Goal: Book appointment/travel/reservation

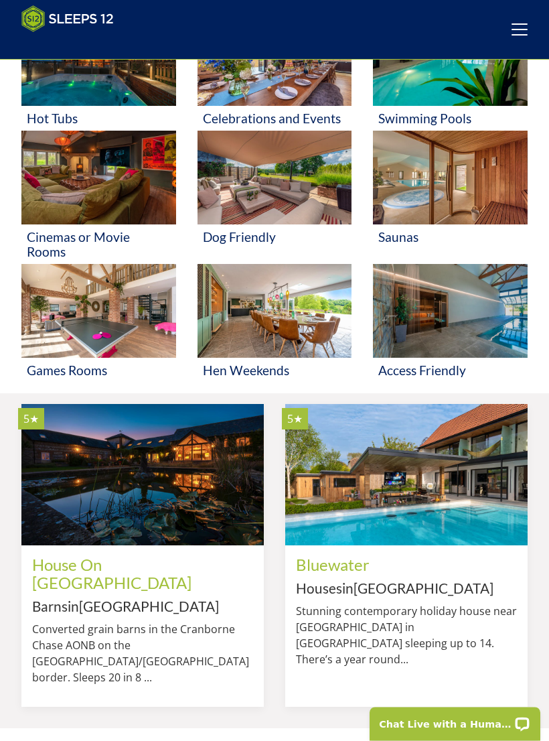
scroll to position [510, 0]
click at [114, 317] on img at bounding box center [98, 311] width 155 height 94
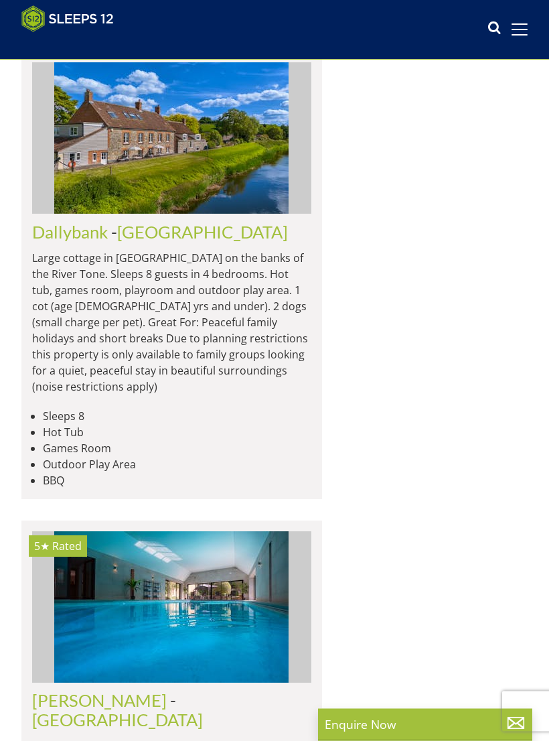
scroll to position [4229, 0]
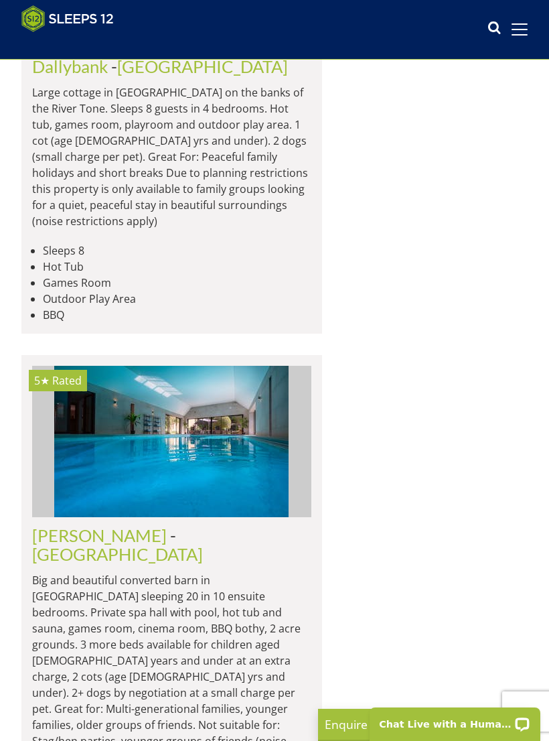
click at [499, 28] on icon at bounding box center [494, 29] width 13 height 20
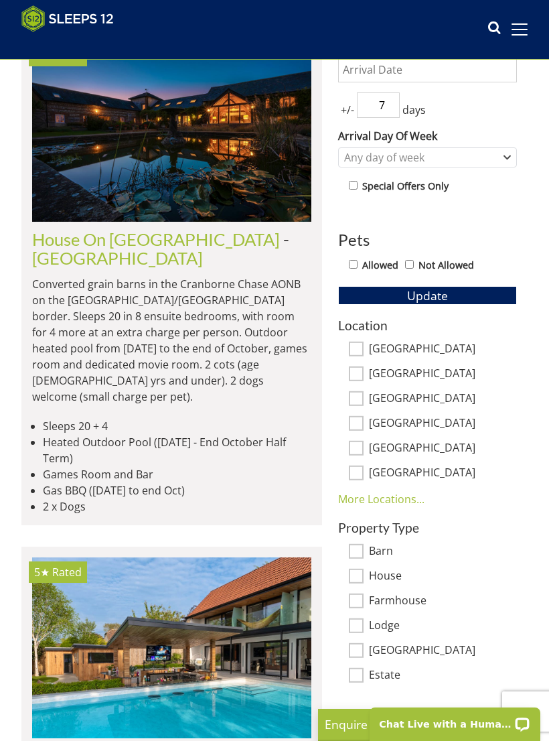
scroll to position [0, 0]
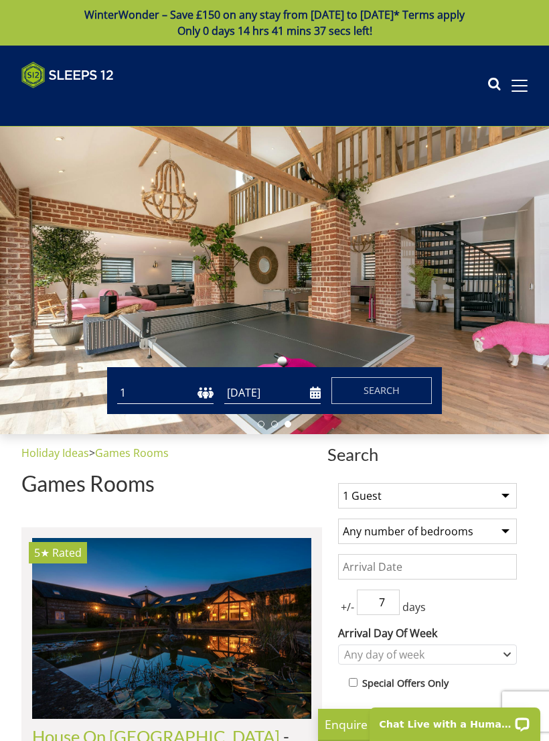
click at [517, 542] on select "Any number of bedrooms 4 Bedrooms 5 Bedrooms 6 Bedrooms 7 Bedrooms 8 Bedrooms 9…" at bounding box center [427, 531] width 179 height 25
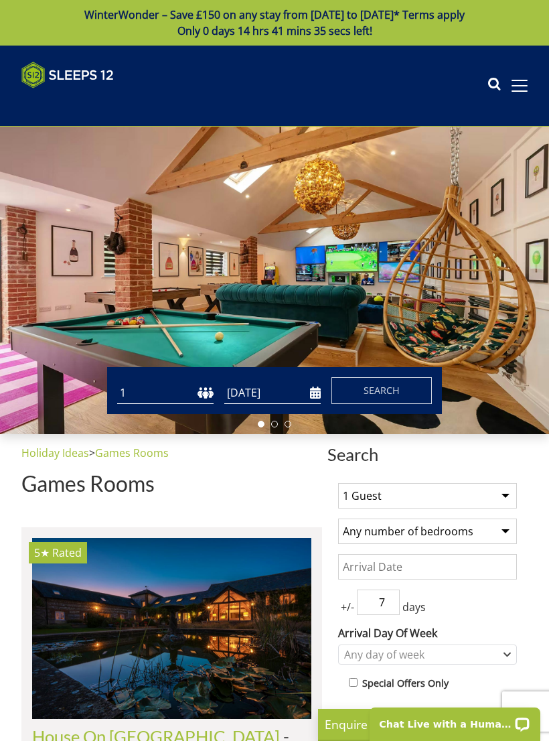
select select "8"
click at [380, 558] on input "Date" at bounding box center [427, 566] width 179 height 25
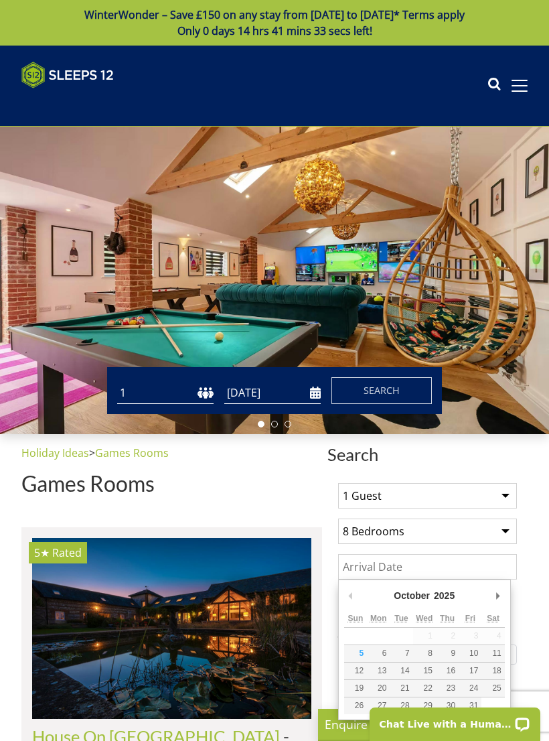
scroll to position [83, 0]
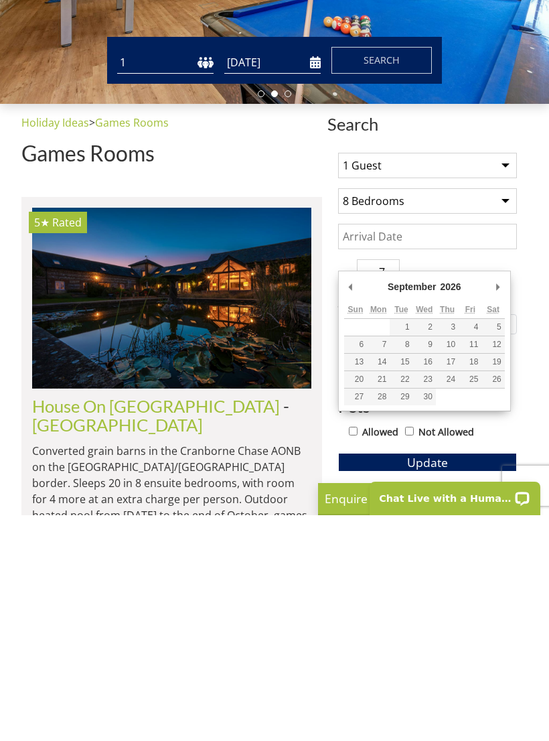
type input "[DATE]"
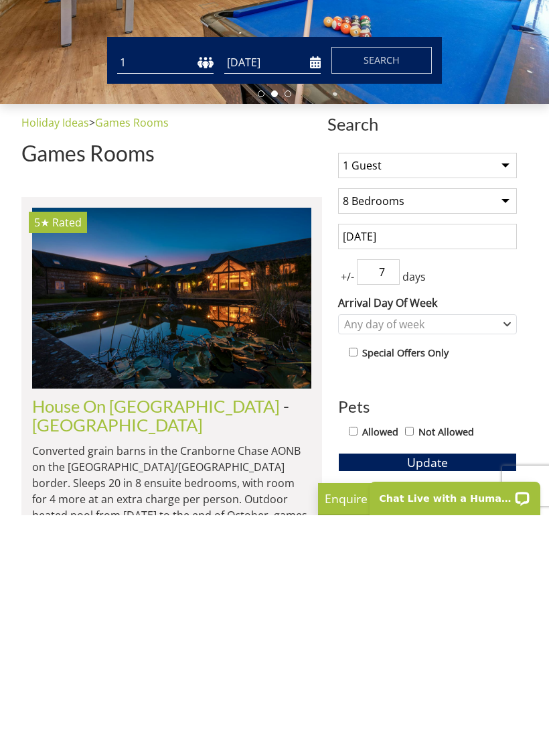
scroll to position [309, 0]
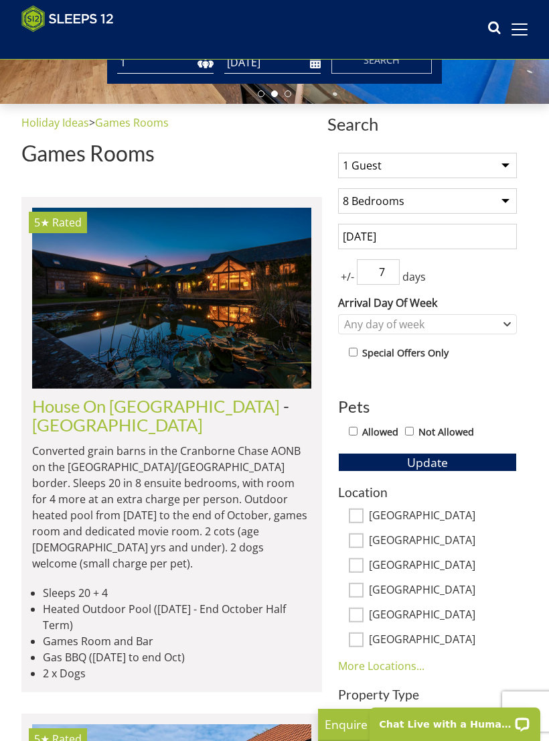
click at [397, 268] on input "7" at bounding box center [378, 271] width 43 height 25
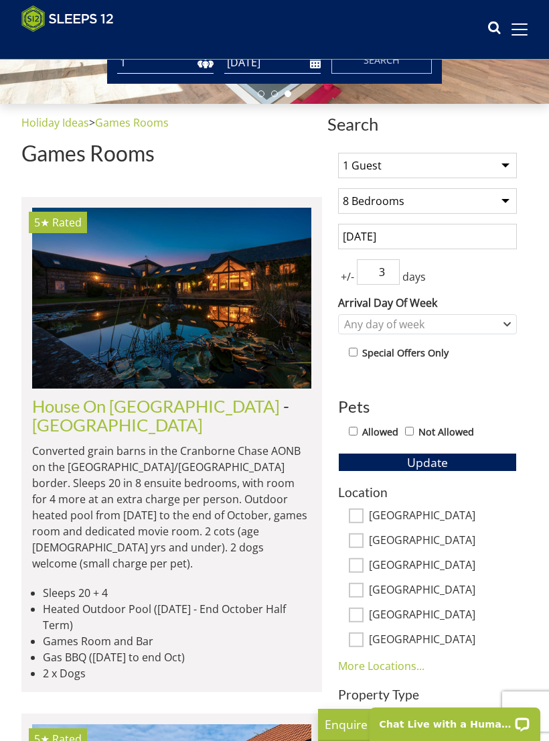
type input "3"
click at [515, 320] on div "Any day of week" at bounding box center [427, 324] width 179 height 20
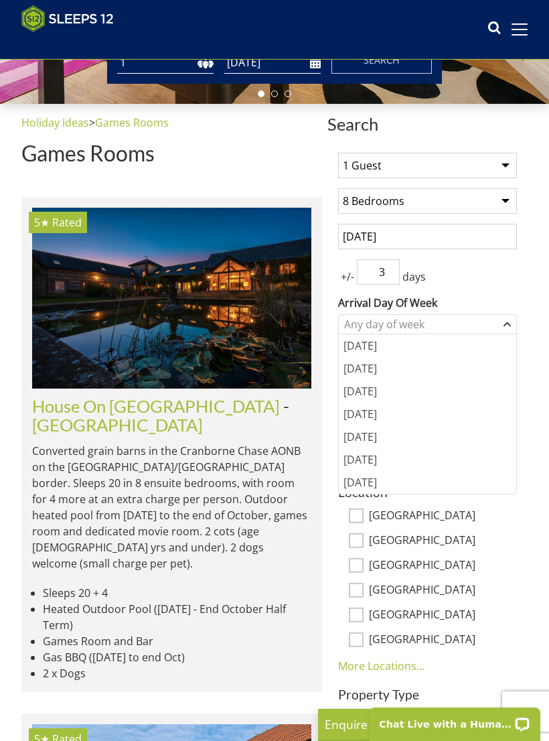
click at [376, 439] on div "[DATE]" at bounding box center [428, 436] width 178 height 23
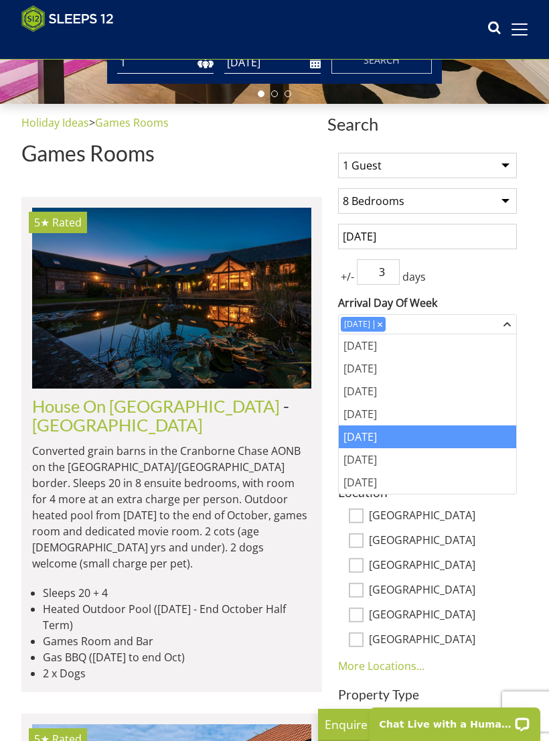
click at [512, 562] on label "[GEOGRAPHIC_DATA]" at bounding box center [443, 566] width 148 height 15
click at [364, 562] on input "[GEOGRAPHIC_DATA]" at bounding box center [356, 565] width 15 height 15
checkbox input "true"
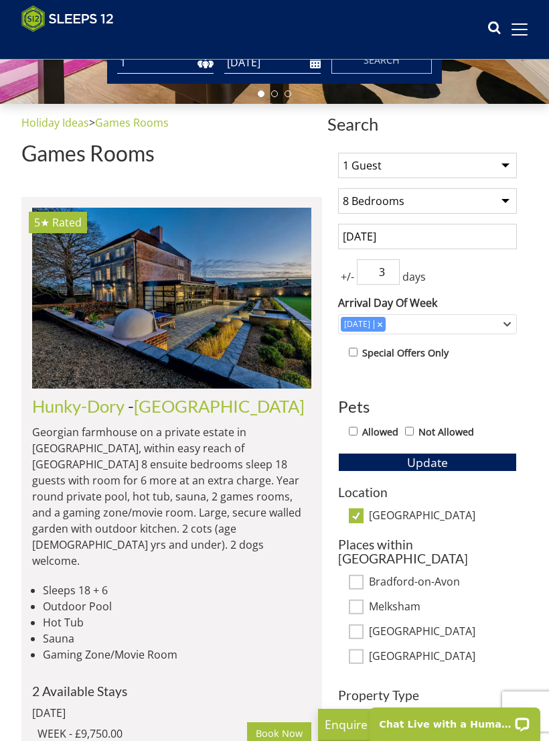
click at [358, 427] on input "Allowed" at bounding box center [353, 431] width 9 height 9
checkbox input "true"
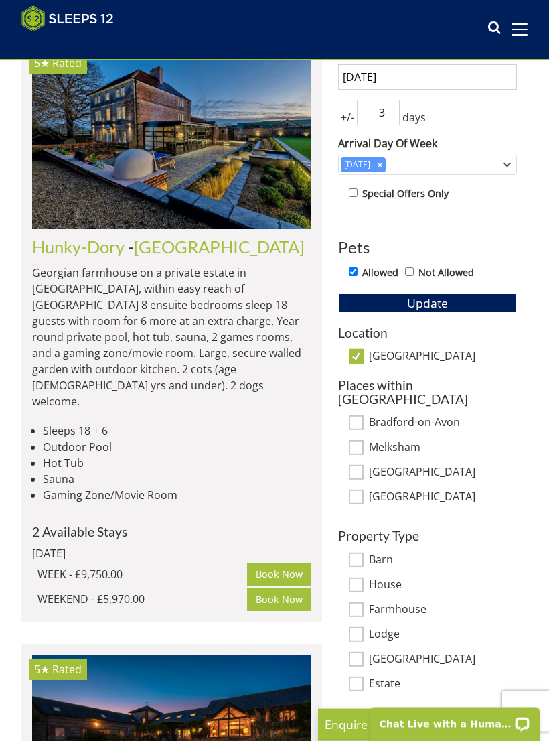
scroll to position [468, 0]
click at [447, 305] on span "Update" at bounding box center [427, 303] width 41 height 16
click at [398, 109] on input "3" at bounding box center [378, 112] width 43 height 25
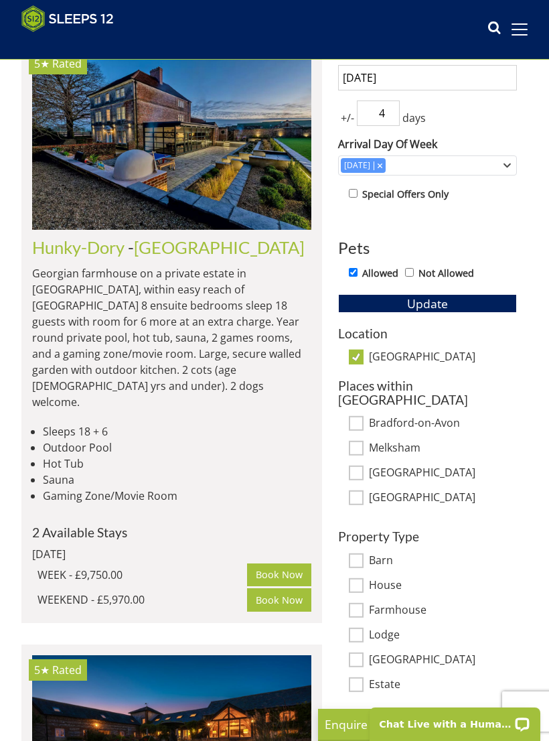
type input "4"
click at [440, 305] on span "Update" at bounding box center [427, 303] width 41 height 16
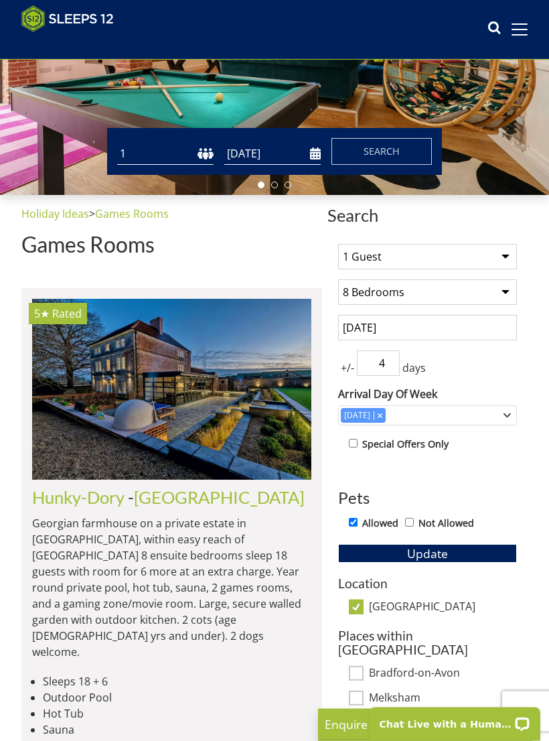
scroll to position [218, 0]
click at [516, 292] on select "Any number of bedrooms 4 Bedrooms 5 Bedrooms 6 Bedrooms 7 Bedrooms 8 Bedrooms 9…" at bounding box center [427, 291] width 179 height 25
select select "6"
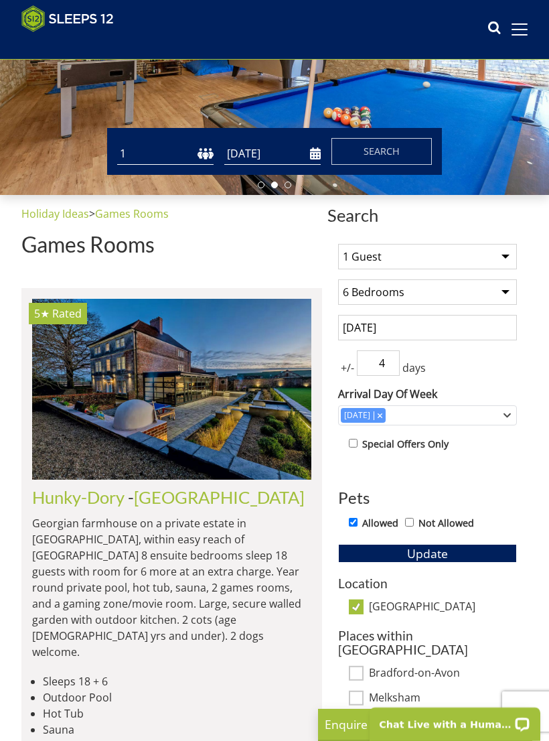
click at [438, 557] on span "Update" at bounding box center [427, 553] width 41 height 16
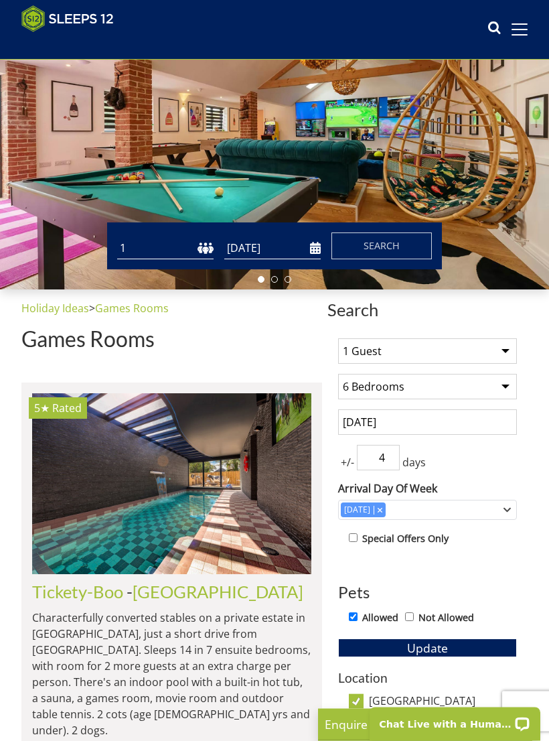
scroll to position [125, 0]
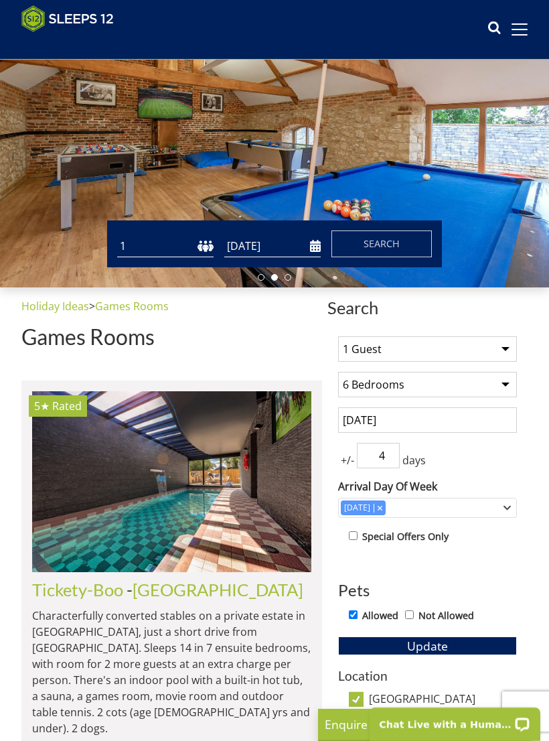
click at [398, 457] on input "4" at bounding box center [378, 455] width 43 height 25
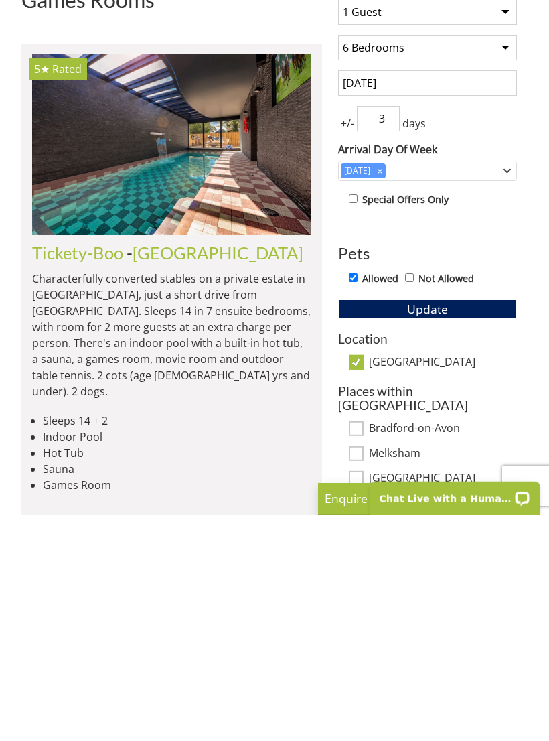
type input "3"
click at [362, 581] on input "[GEOGRAPHIC_DATA]" at bounding box center [356, 588] width 15 height 15
checkbox input "false"
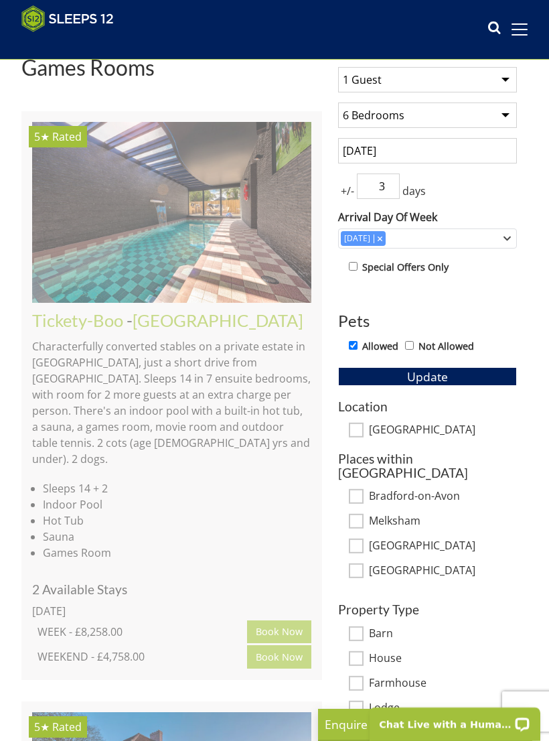
scroll to position [396, 0]
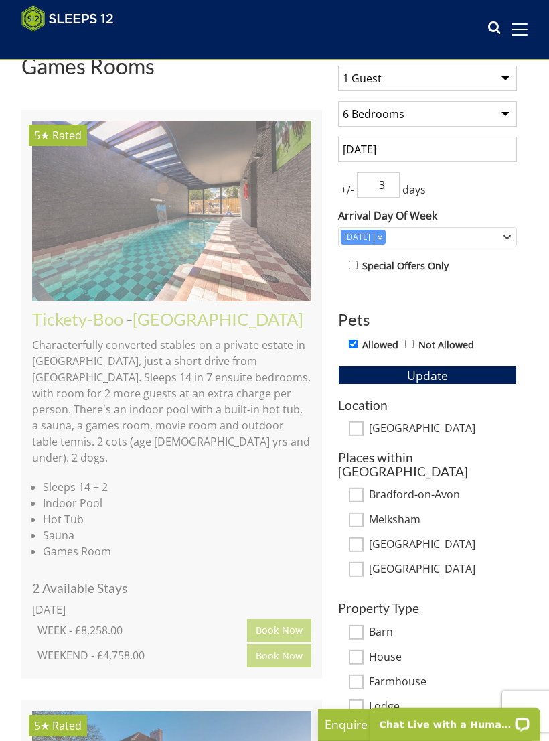
click at [397, 184] on input "3" at bounding box center [378, 184] width 43 height 25
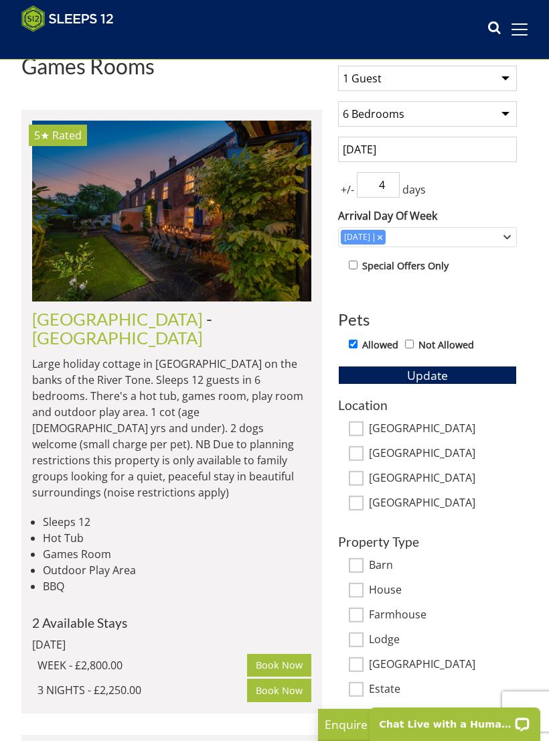
type input "4"
click at [513, 115] on select "Any number of bedrooms 4 Bedrooms 5 Bedrooms 6 Bedrooms 7 Bedrooms 8 Bedrooms 9…" at bounding box center [427, 113] width 179 height 25
click at [439, 377] on span "Update" at bounding box center [427, 375] width 41 height 16
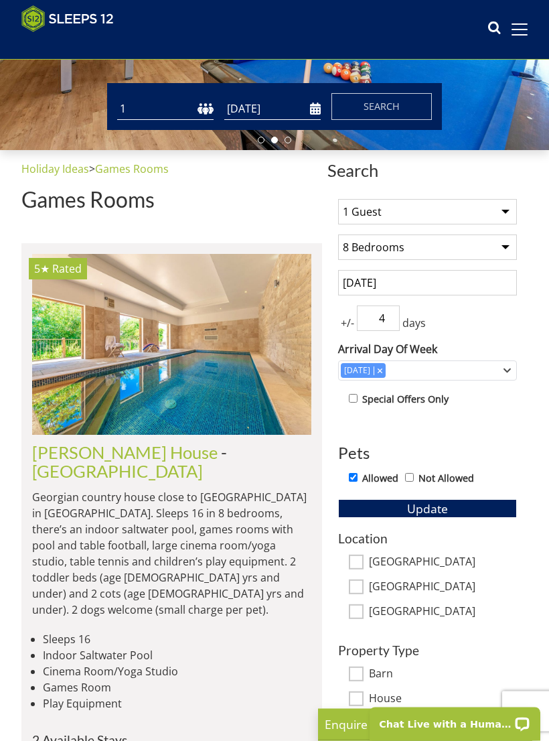
scroll to position [279, 0]
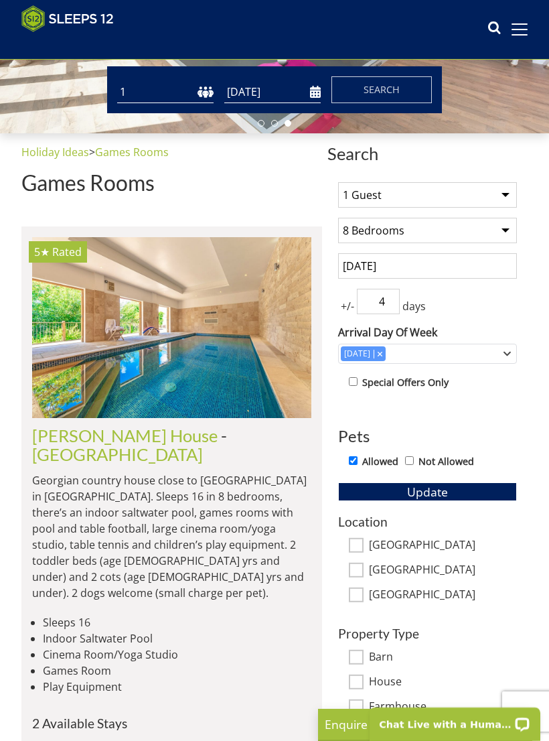
click at [511, 233] on select "Any number of bedrooms 4 Bedrooms 5 Bedrooms 6 Bedrooms 7 Bedrooms 8 Bedrooms 9…" at bounding box center [427, 230] width 179 height 25
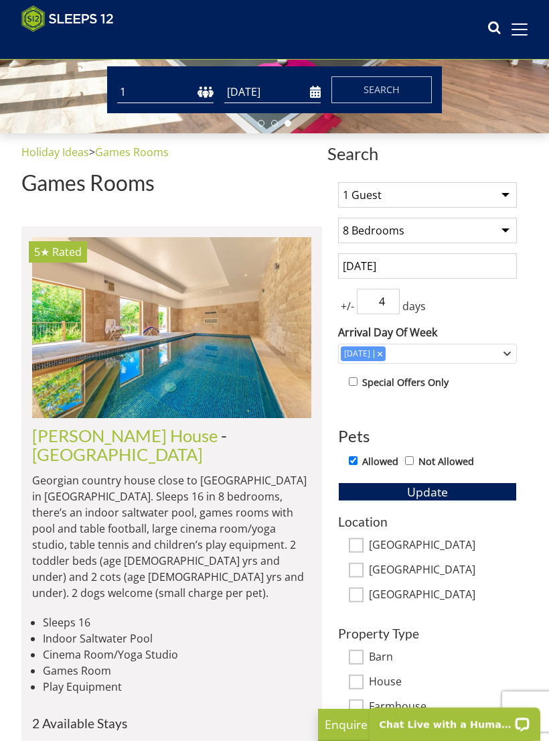
select select "6"
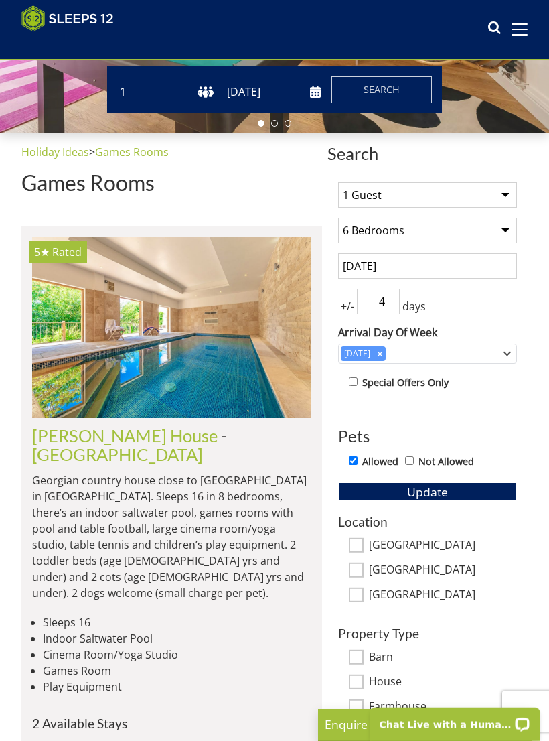
click at [442, 494] on span "Update" at bounding box center [427, 492] width 41 height 16
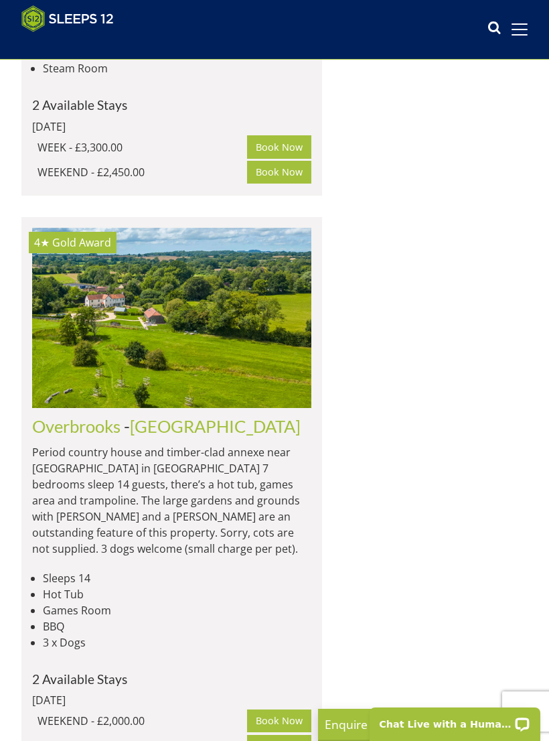
scroll to position [2703, 0]
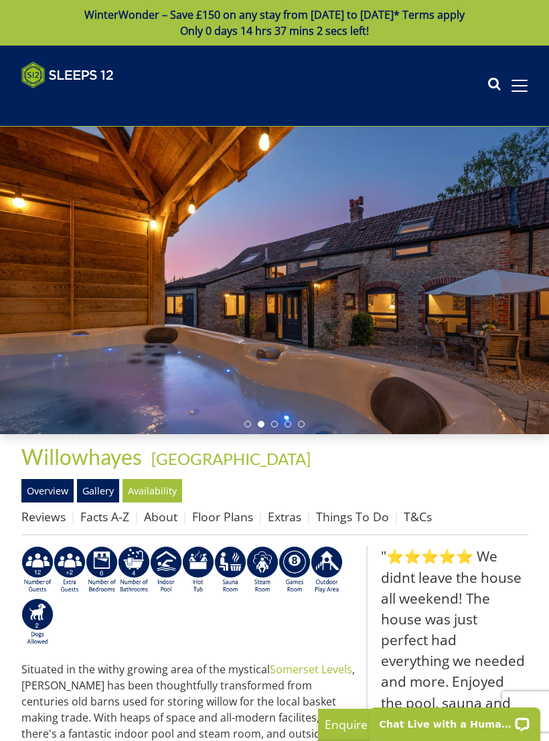
click at [113, 490] on link "Gallery" at bounding box center [98, 490] width 42 height 23
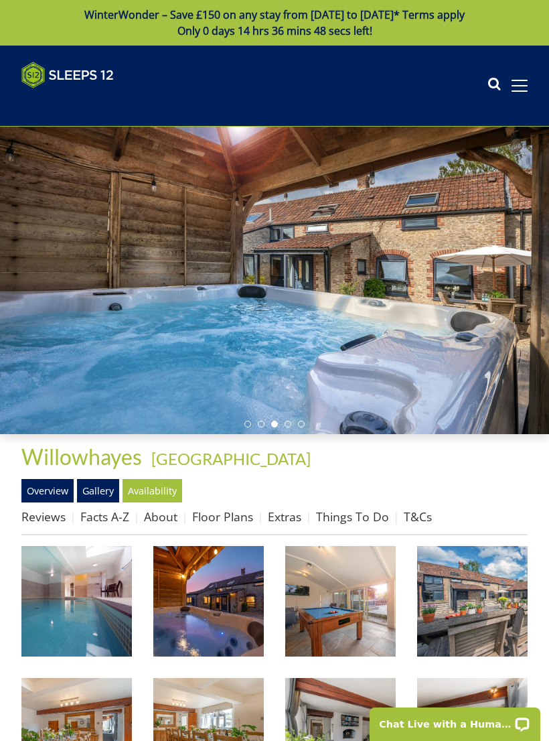
click at [237, 521] on link "Floor Plans" at bounding box center [222, 516] width 61 height 16
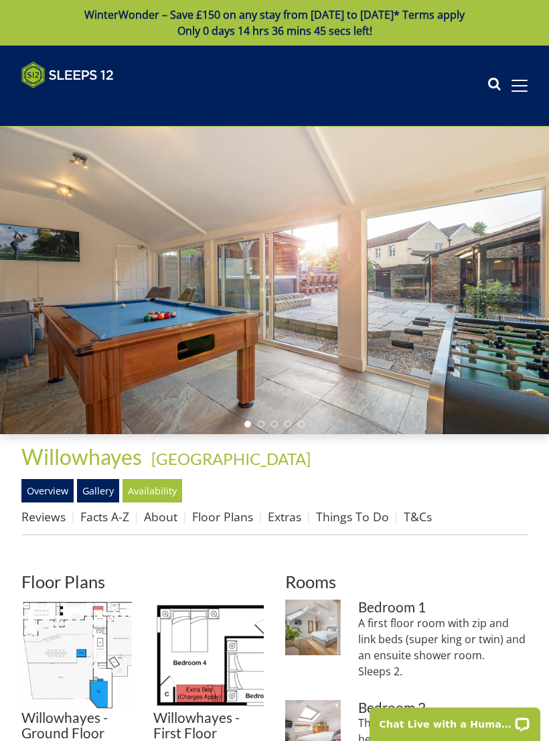
click at [96, 630] on img at bounding box center [76, 655] width 111 height 111
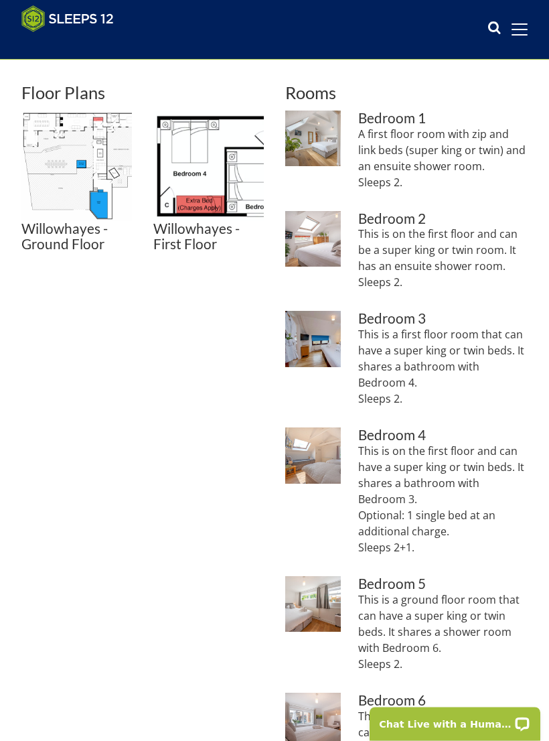
scroll to position [480, 0]
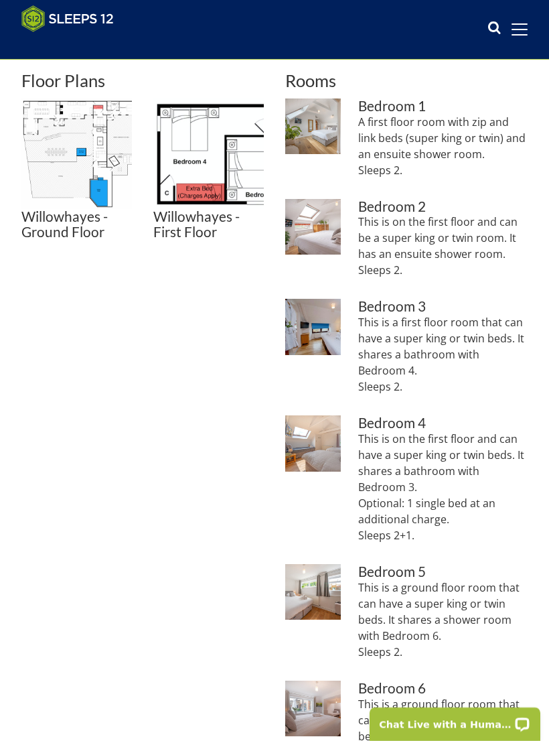
click at [326, 439] on img at bounding box center [313, 443] width 56 height 56
click at [220, 159] on img at bounding box center [208, 153] width 111 height 111
click at [438, 335] on p "This is a first floor room that can have a super king or twin beds. It shares a…" at bounding box center [442, 354] width 169 height 80
click at [316, 322] on img at bounding box center [313, 327] width 56 height 56
click at [234, 176] on img at bounding box center [208, 153] width 111 height 111
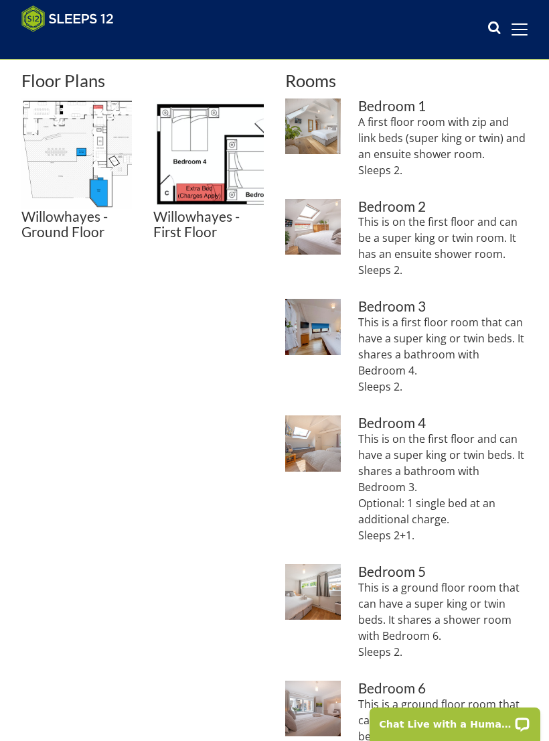
click at [18, 740] on div "Properties [GEOGRAPHIC_DATA] - [GEOGRAPHIC_DATA] Overview Gallery Availability …" at bounding box center [274, 559] width 549 height 1252
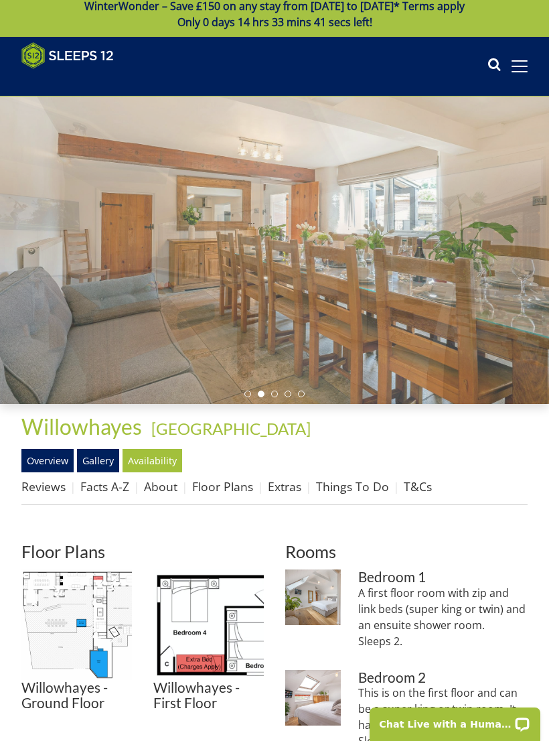
scroll to position [0, 0]
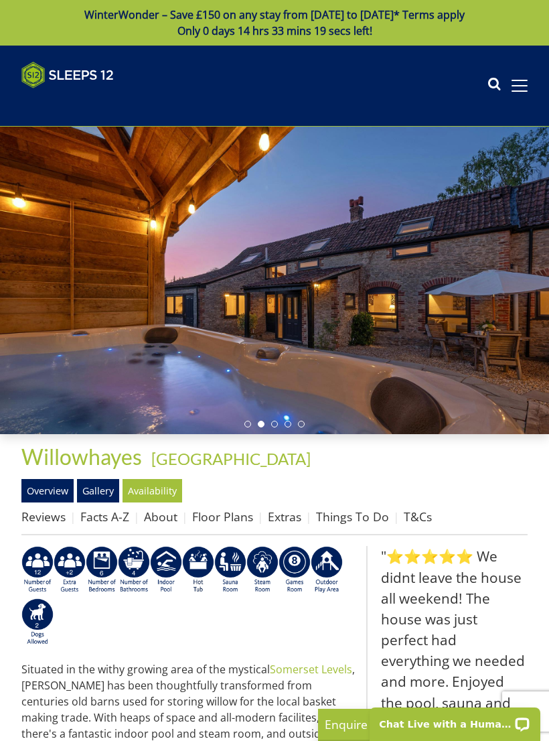
select select "6"
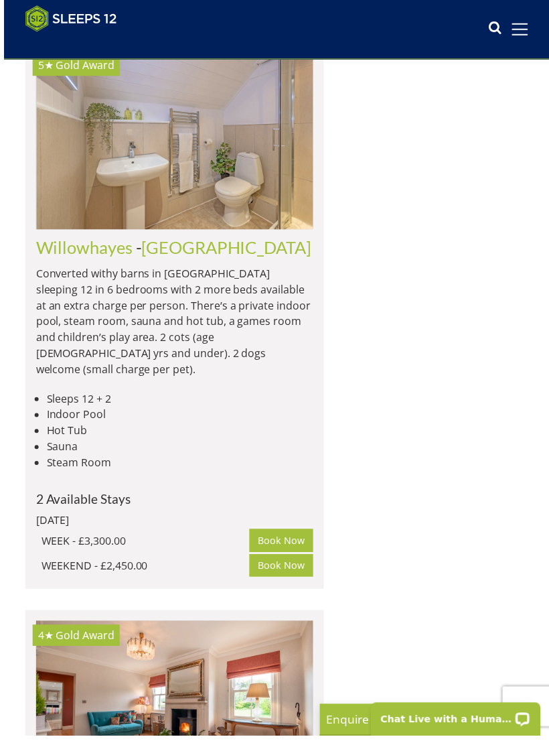
scroll to position [2491, 0]
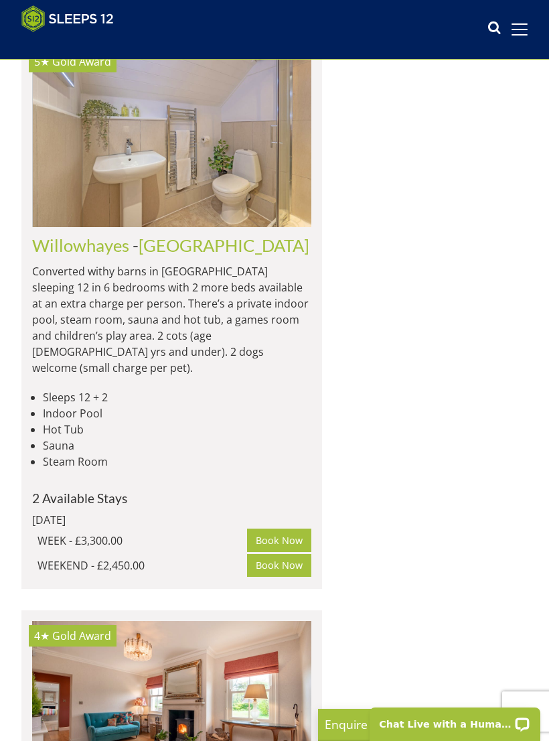
click at [224, 621] on img at bounding box center [171, 711] width 279 height 180
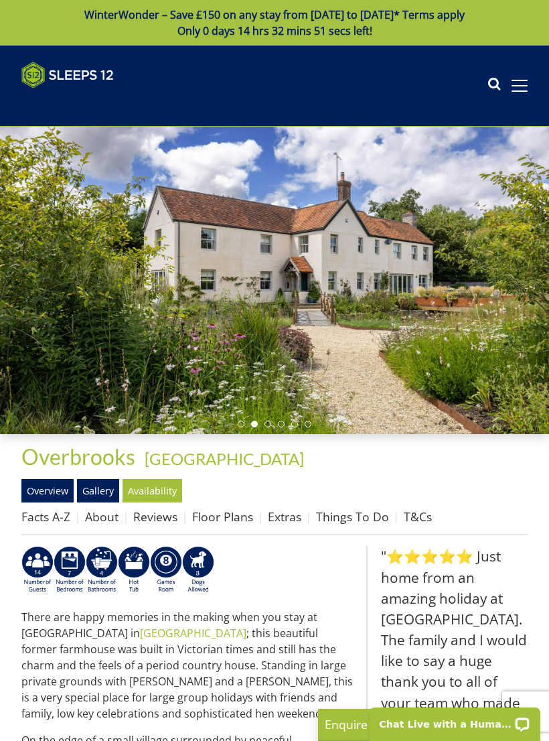
scroll to position [2491, 0]
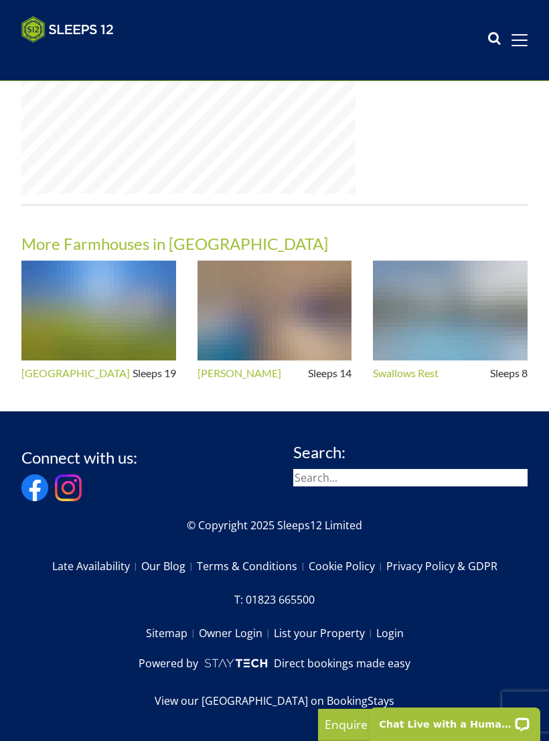
select select "6"
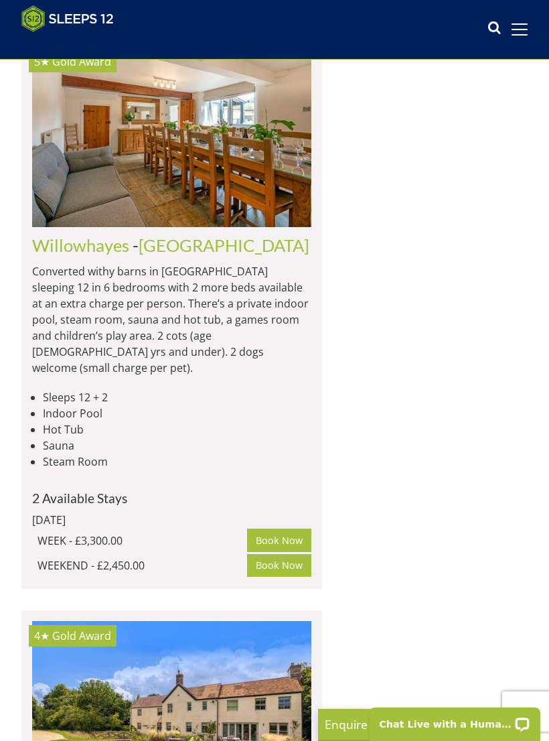
scroll to position [0, 0]
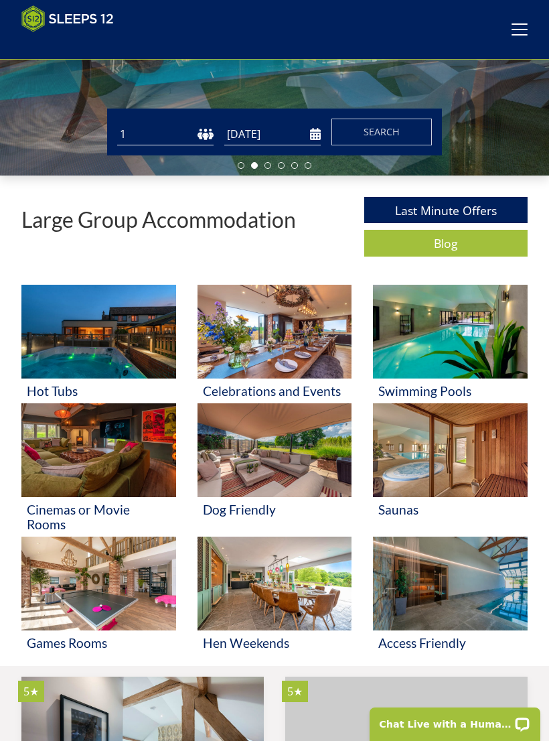
scroll to position [234, 0]
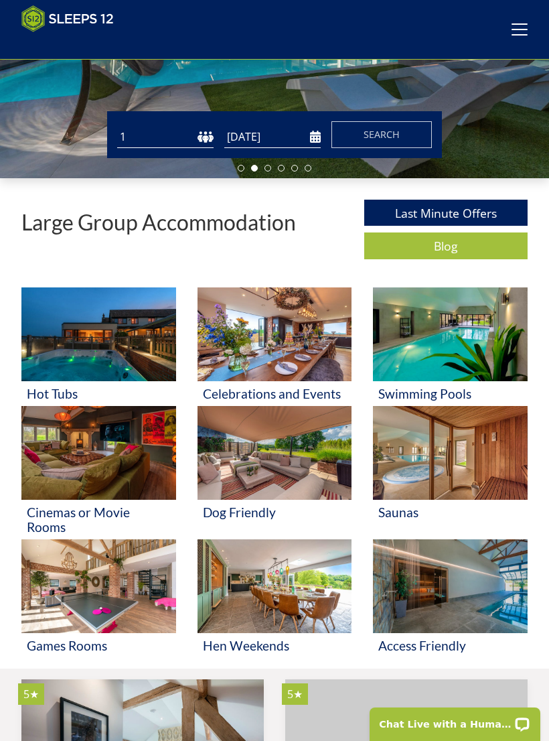
click at [459, 216] on link "Last Minute Offers" at bounding box center [445, 213] width 163 height 26
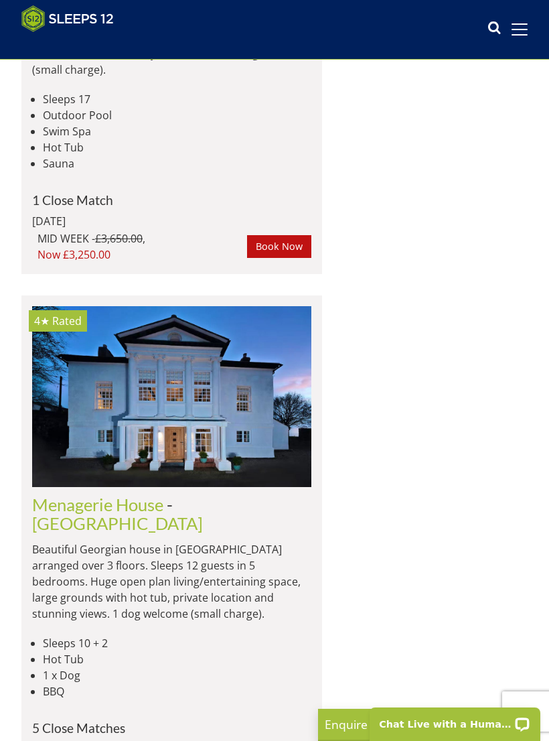
scroll to position [3151, 0]
